Goal: Information Seeking & Learning: Learn about a topic

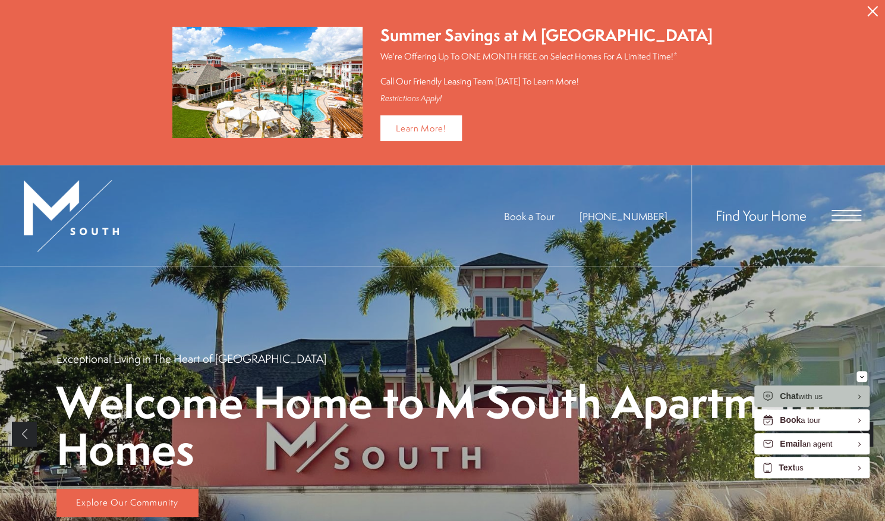
click at [843, 219] on span "Open Menu" at bounding box center [847, 219] width 30 height 1
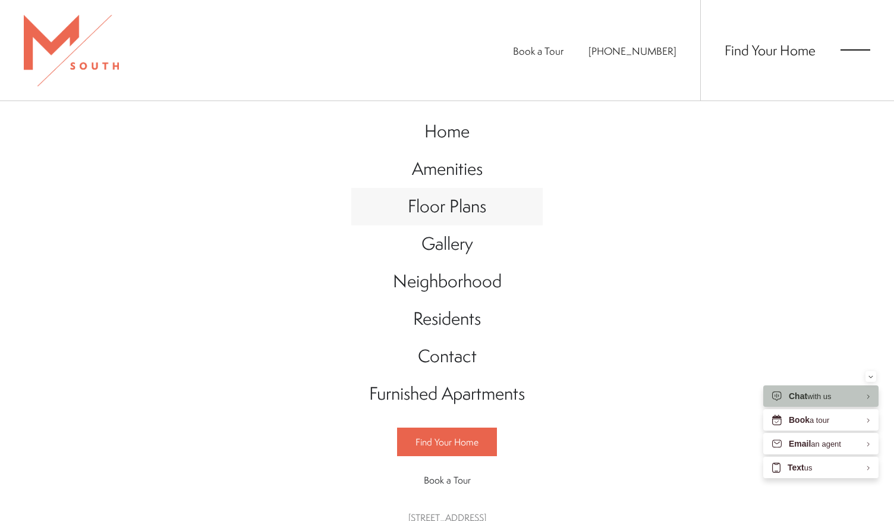
click at [438, 207] on span "Floor Plans" at bounding box center [447, 206] width 78 height 24
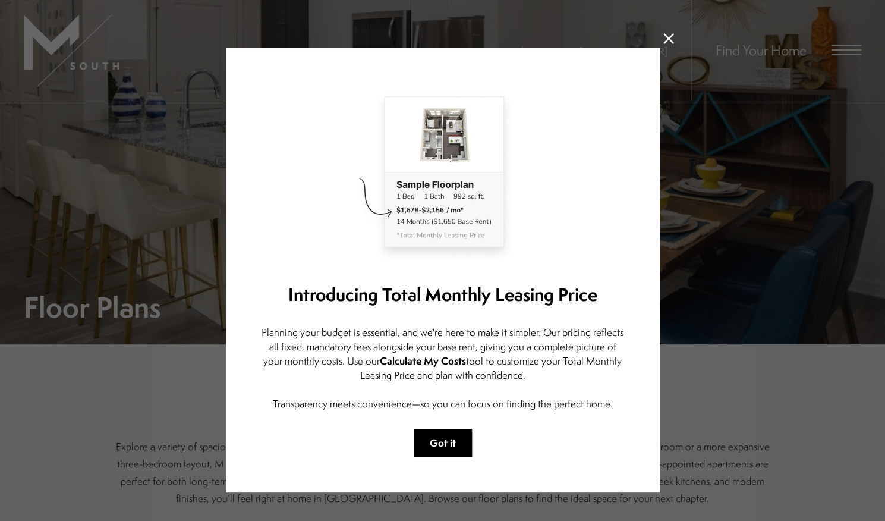
click at [460, 447] on button "Got it" at bounding box center [443, 443] width 58 height 28
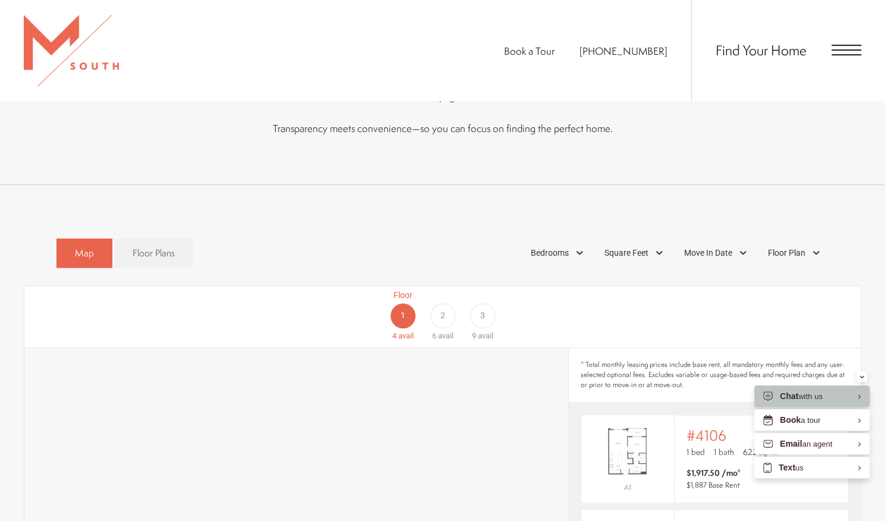
scroll to position [579, 0]
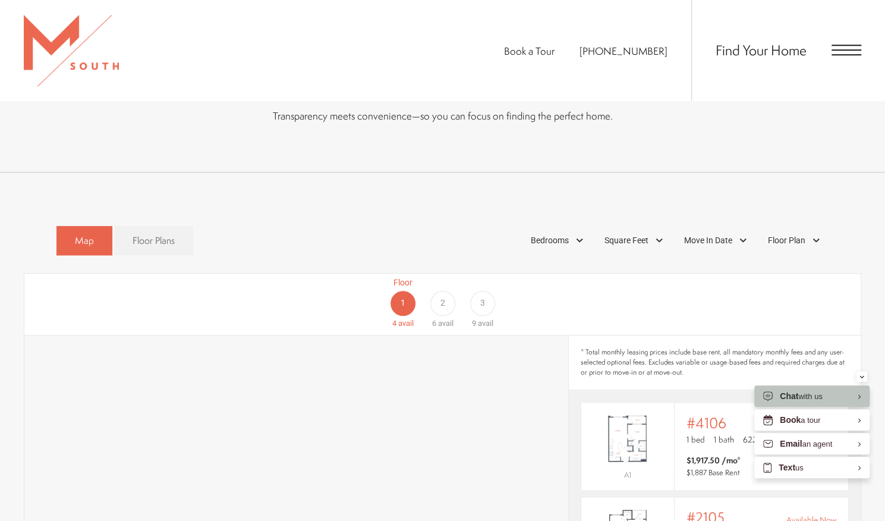
click at [474, 291] on div "3" at bounding box center [482, 303] width 25 height 25
click at [862, 374] on div "Minimize" at bounding box center [862, 376] width 5 height 11
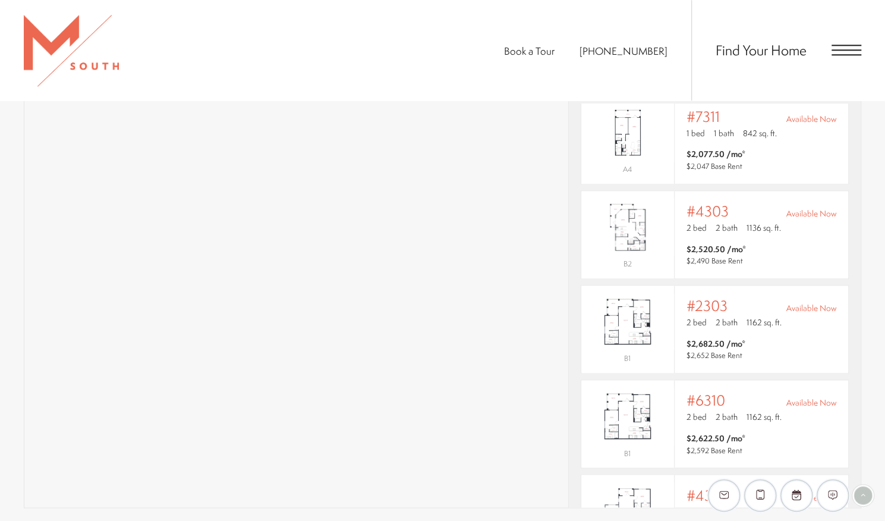
scroll to position [385, 0]
click at [768, 339] on span "$2,682.50 /mo* $2,652 Base Rent" at bounding box center [762, 351] width 150 height 24
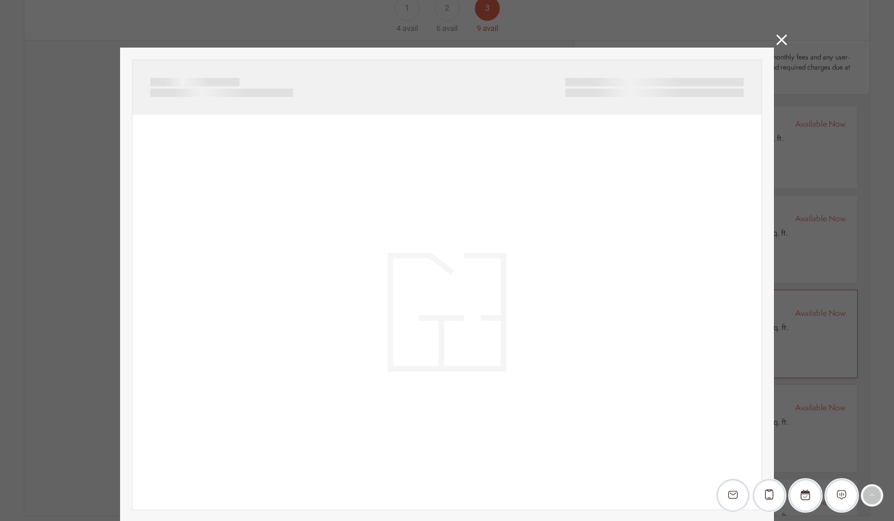
scroll to position [384, 0]
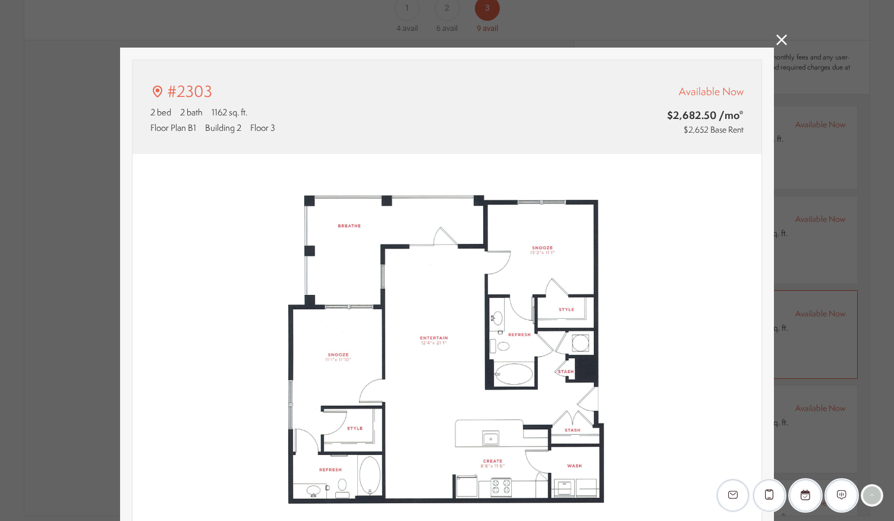
type input "**********"
click at [777, 43] on icon at bounding box center [781, 39] width 11 height 11
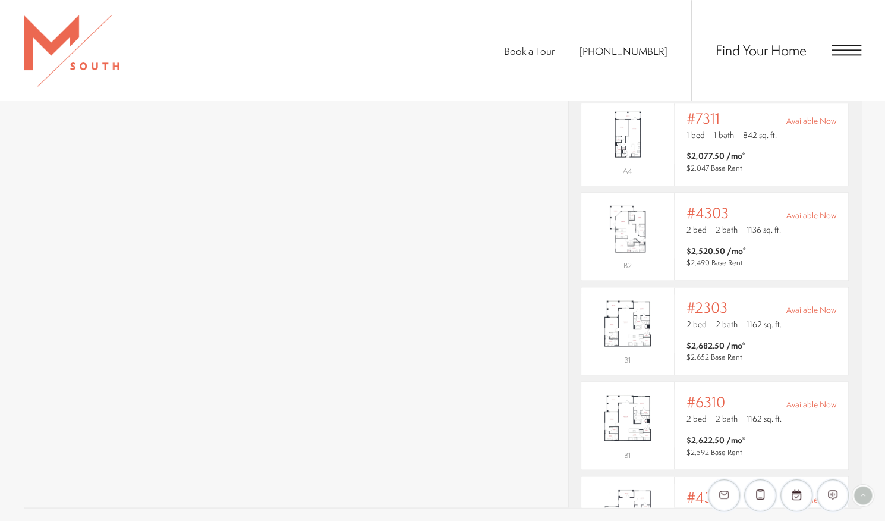
scroll to position [385, 0]
